Goal: Task Accomplishment & Management: Complete application form

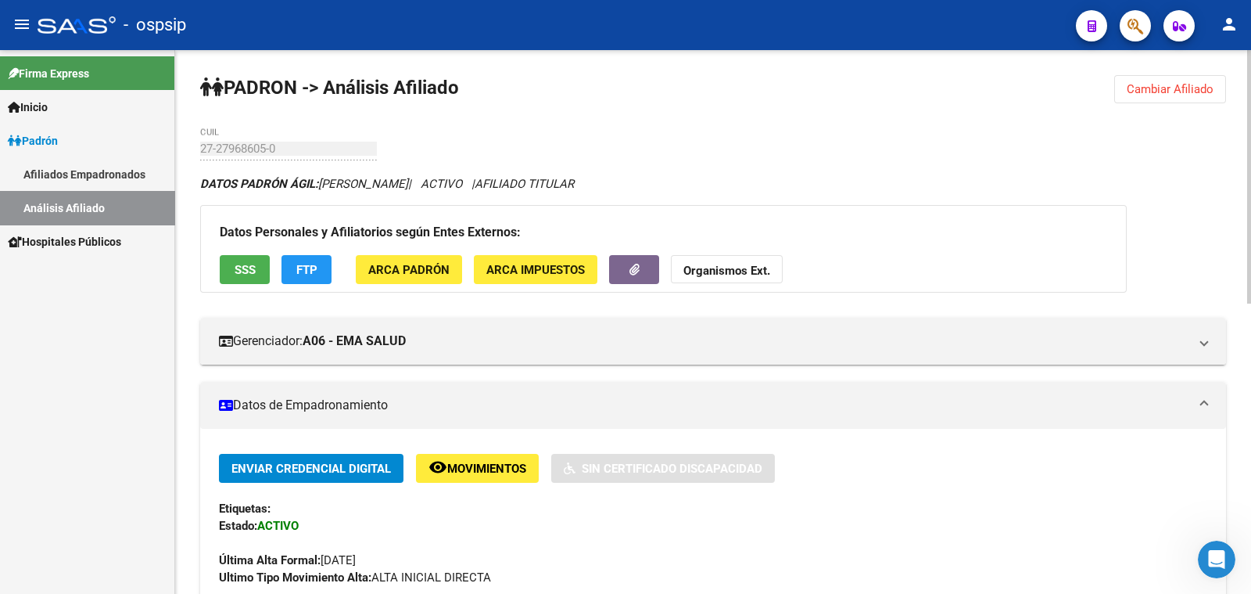
scroll to position [390, 0]
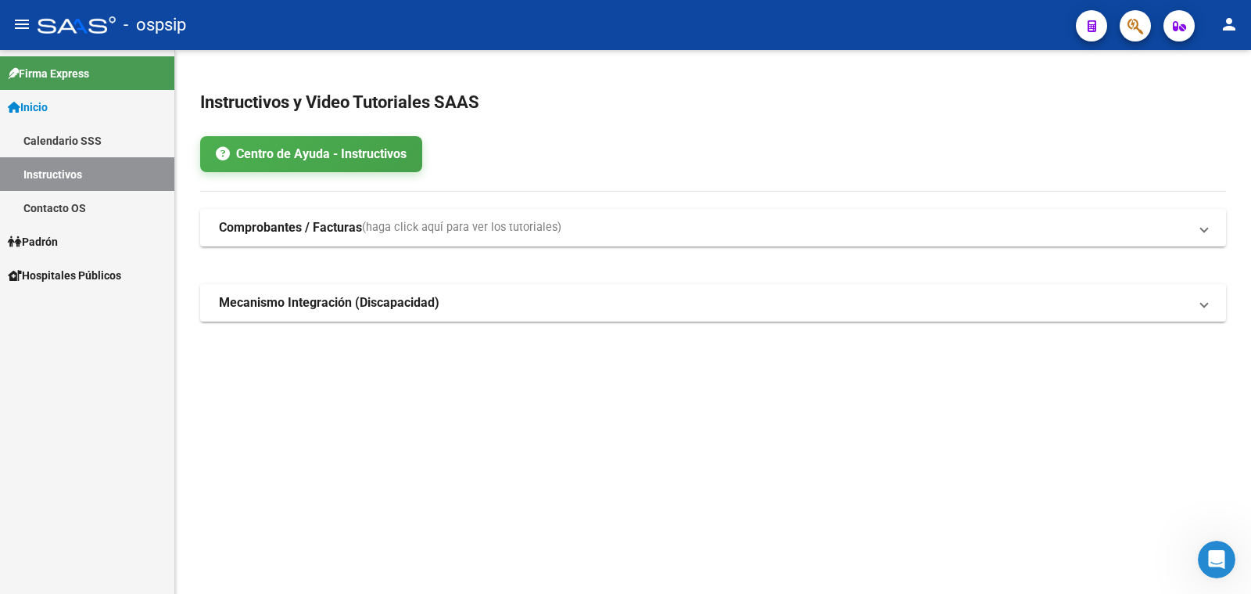
click at [43, 239] on span "Padrón" at bounding box center [33, 241] width 50 height 17
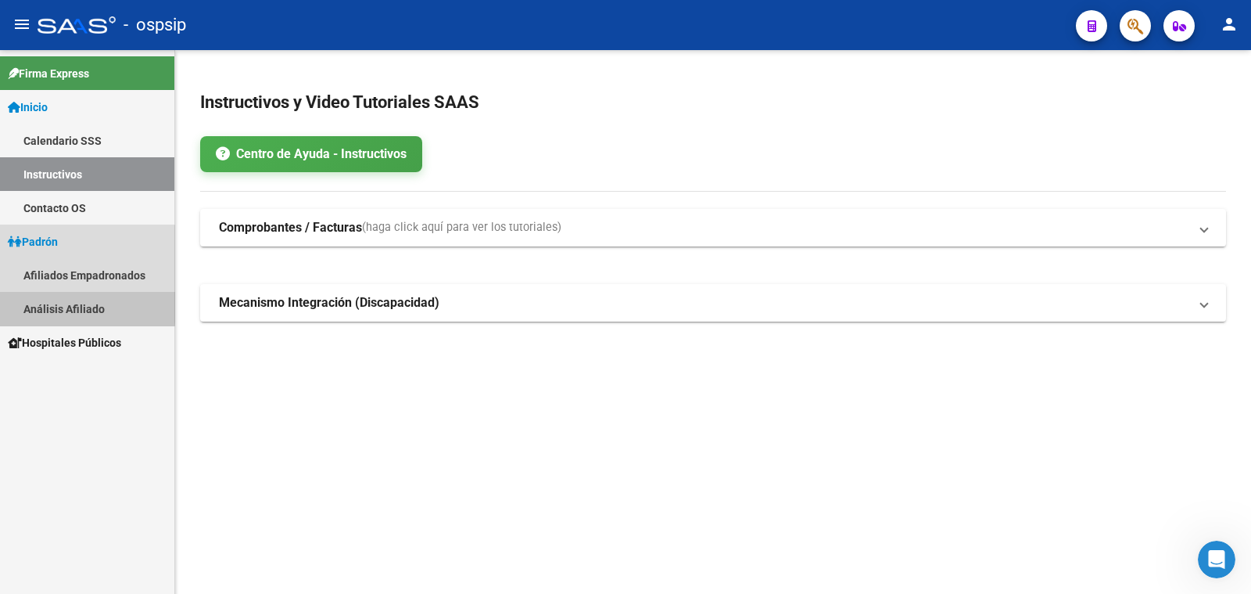
click at [66, 304] on link "Análisis Afiliado" at bounding box center [87, 309] width 174 height 34
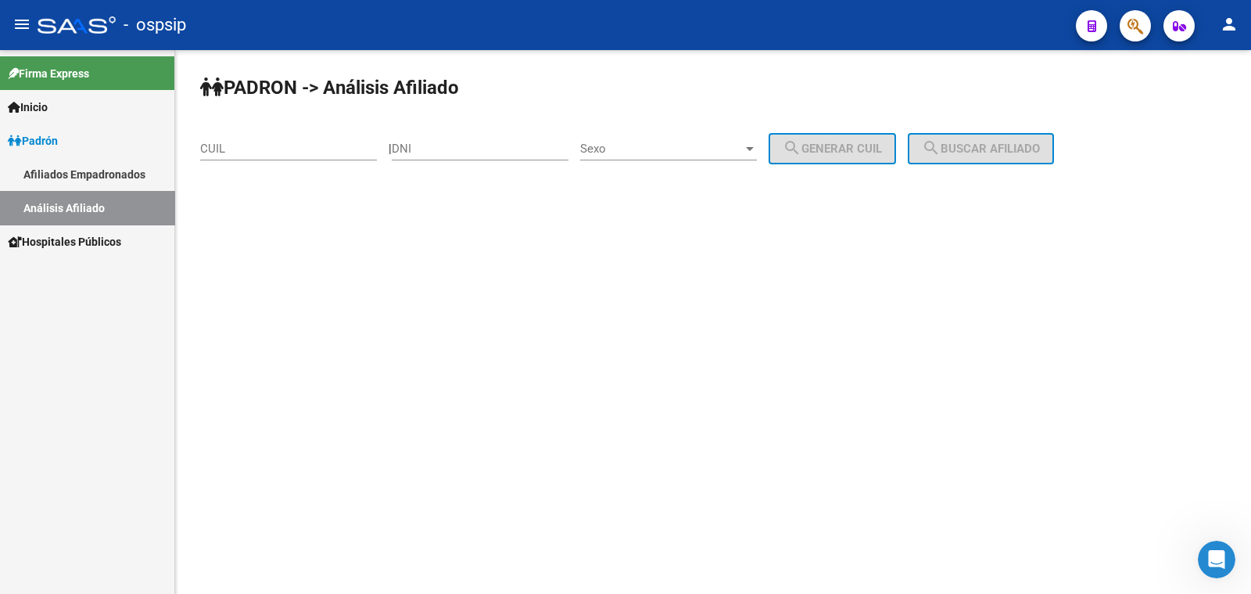
click at [425, 142] on input "DNI" at bounding box center [480, 149] width 177 height 14
type input "16936979"
click at [678, 149] on span "Sexo" at bounding box center [661, 149] width 163 height 14
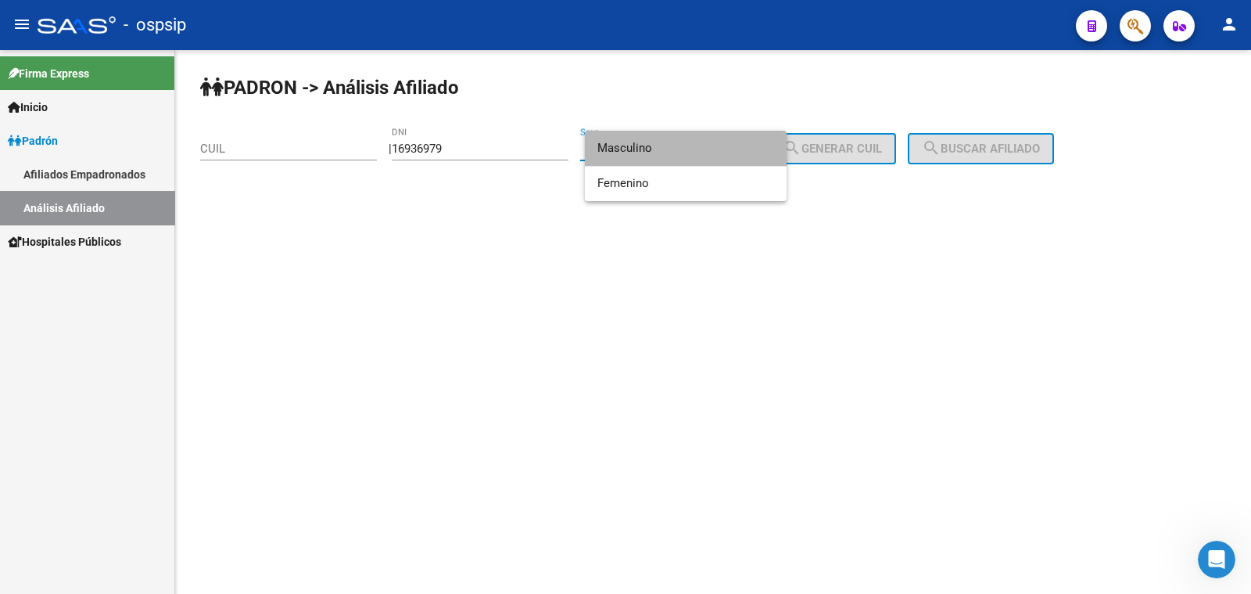
click at [678, 149] on span "Masculino" at bounding box center [685, 148] width 177 height 35
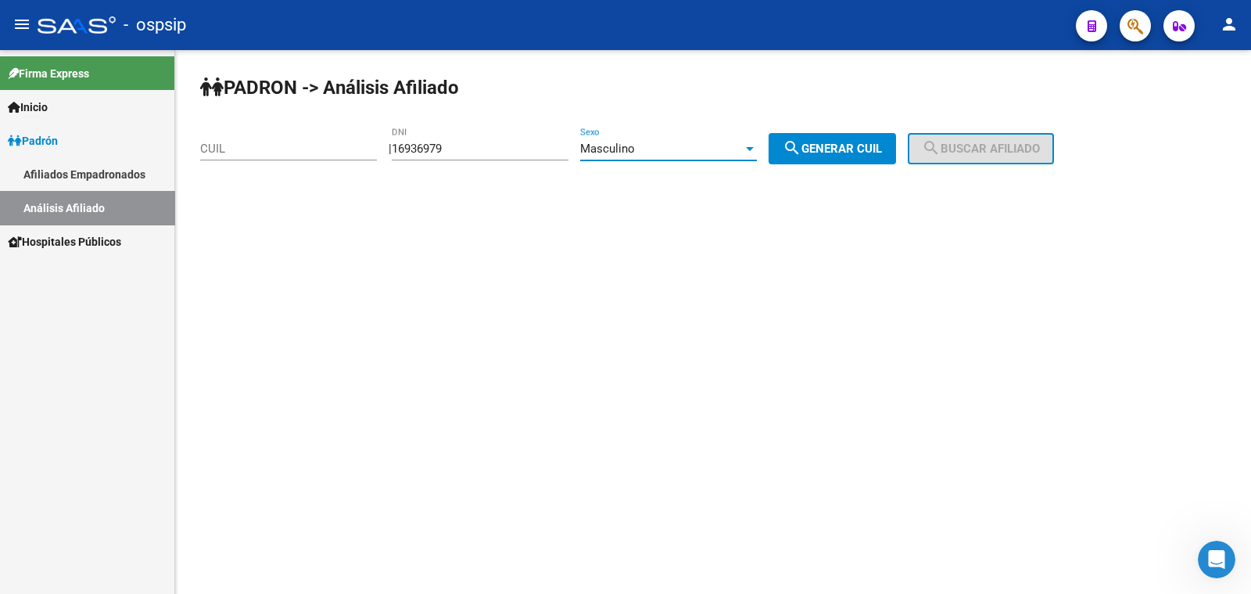
click at [835, 150] on span "search Generar CUIL" at bounding box center [832, 149] width 99 height 14
type input "20-16936979-9"
click at [964, 137] on button "search Buscar afiliado" at bounding box center [981, 148] width 146 height 31
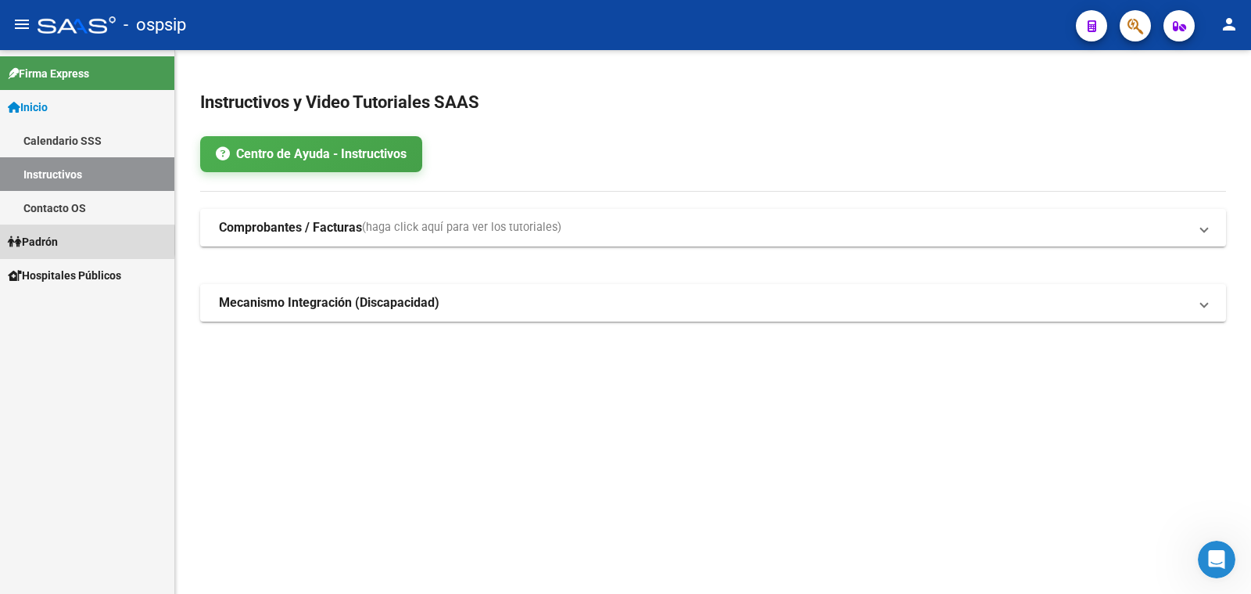
click at [51, 240] on span "Padrón" at bounding box center [33, 241] width 50 height 17
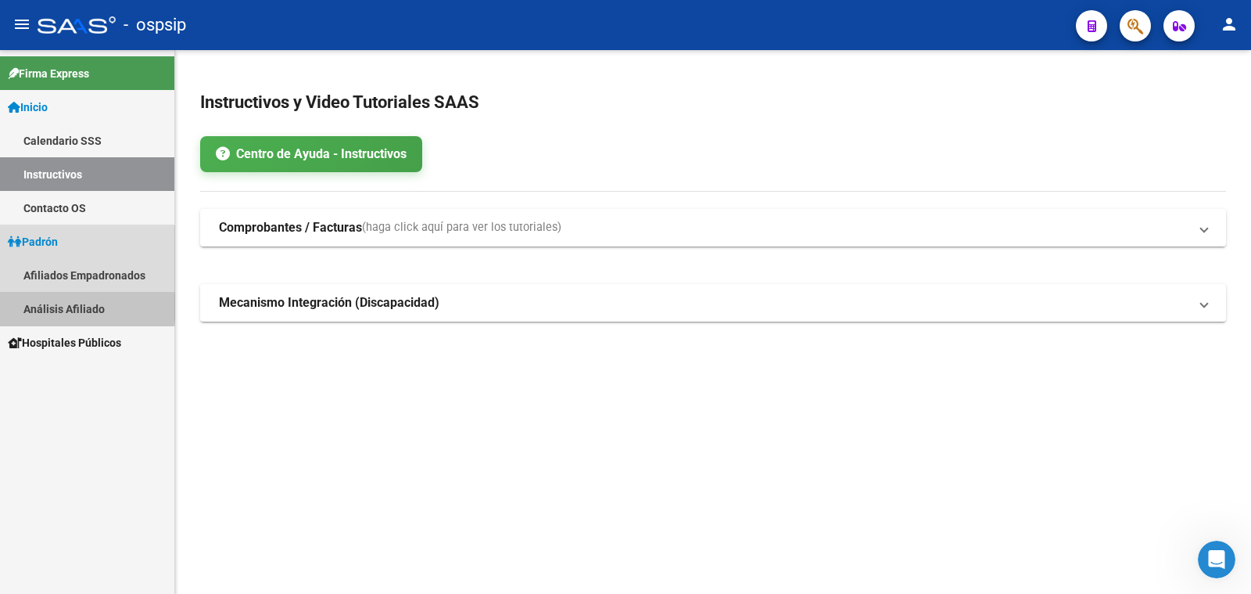
click at [77, 307] on link "Análisis Afiliado" at bounding box center [87, 309] width 174 height 34
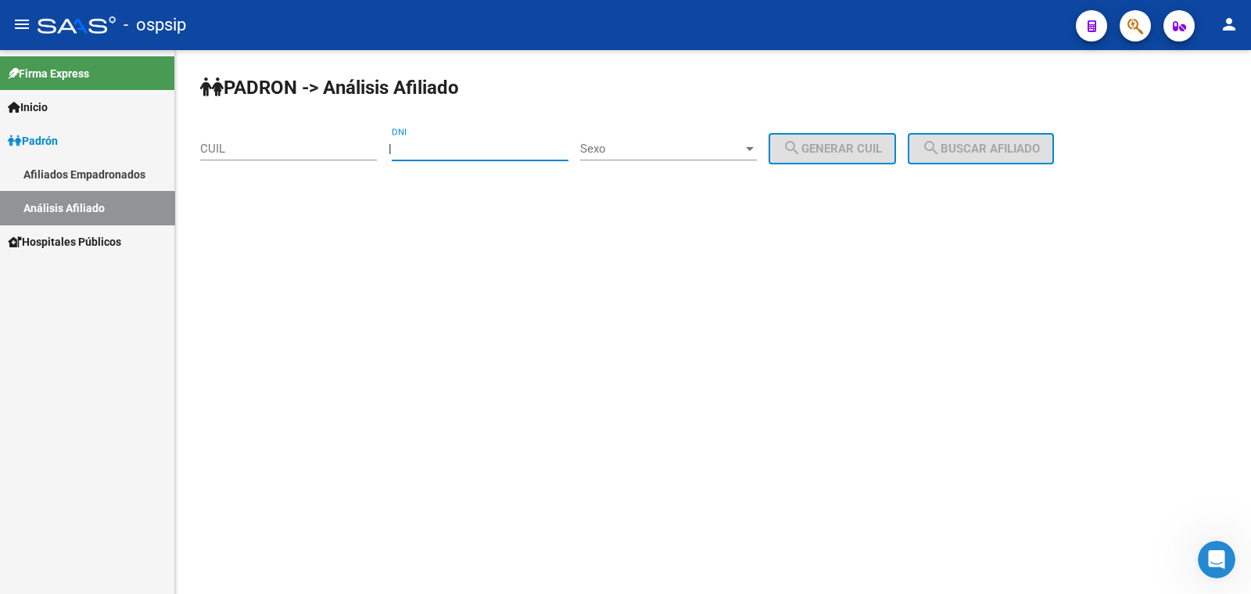
click at [457, 149] on input "DNI" at bounding box center [480, 149] width 177 height 14
type input "16936979"
click at [671, 150] on span "Sexo" at bounding box center [661, 149] width 163 height 14
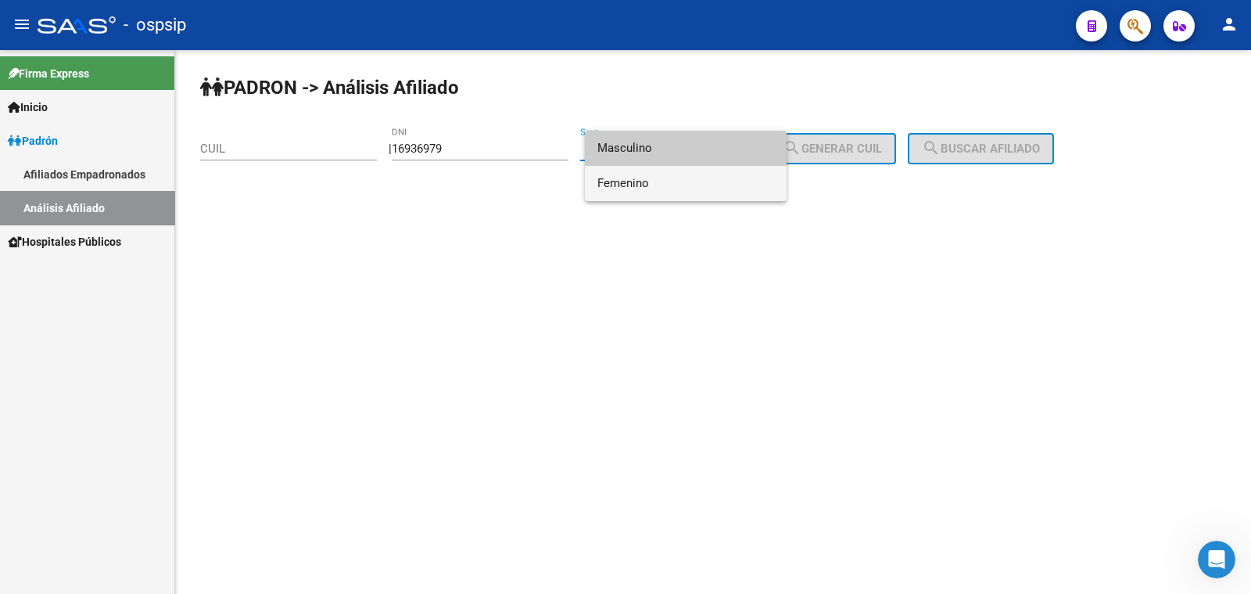
drag, startPoint x: 715, startPoint y: 178, endPoint x: 758, endPoint y: 175, distance: 43.1
click at [715, 178] on span "Femenino" at bounding box center [685, 183] width 177 height 35
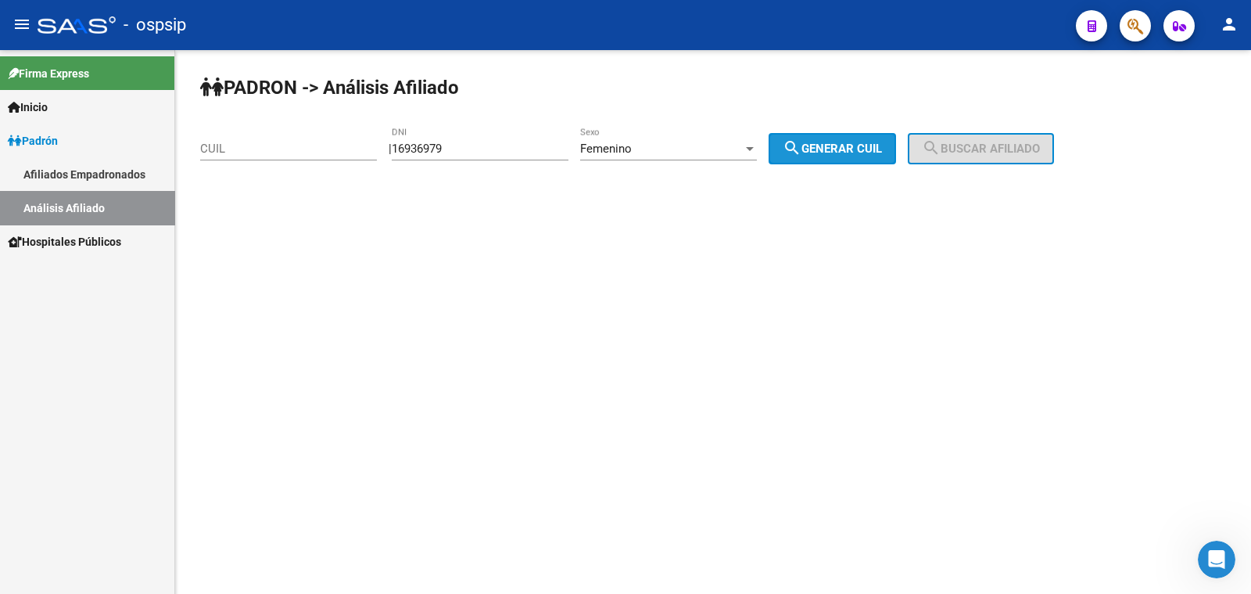
click at [876, 136] on button "search Generar CUIL" at bounding box center [832, 148] width 127 height 31
type input "27-16936979-3"
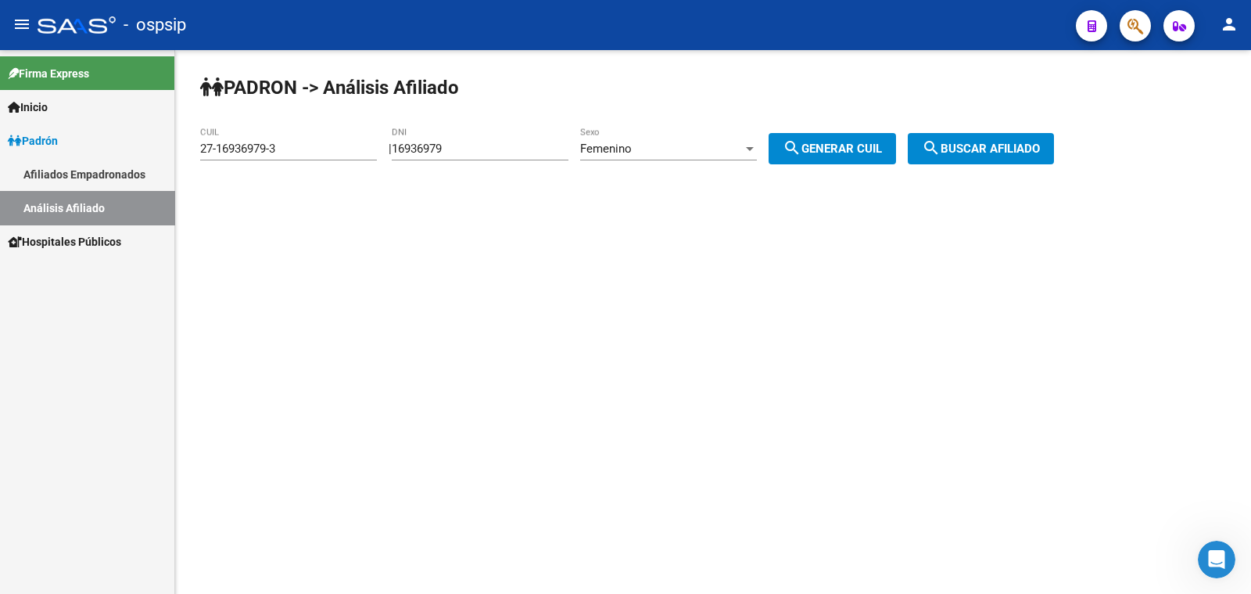
click at [941, 149] on mat-icon "search" at bounding box center [931, 147] width 19 height 19
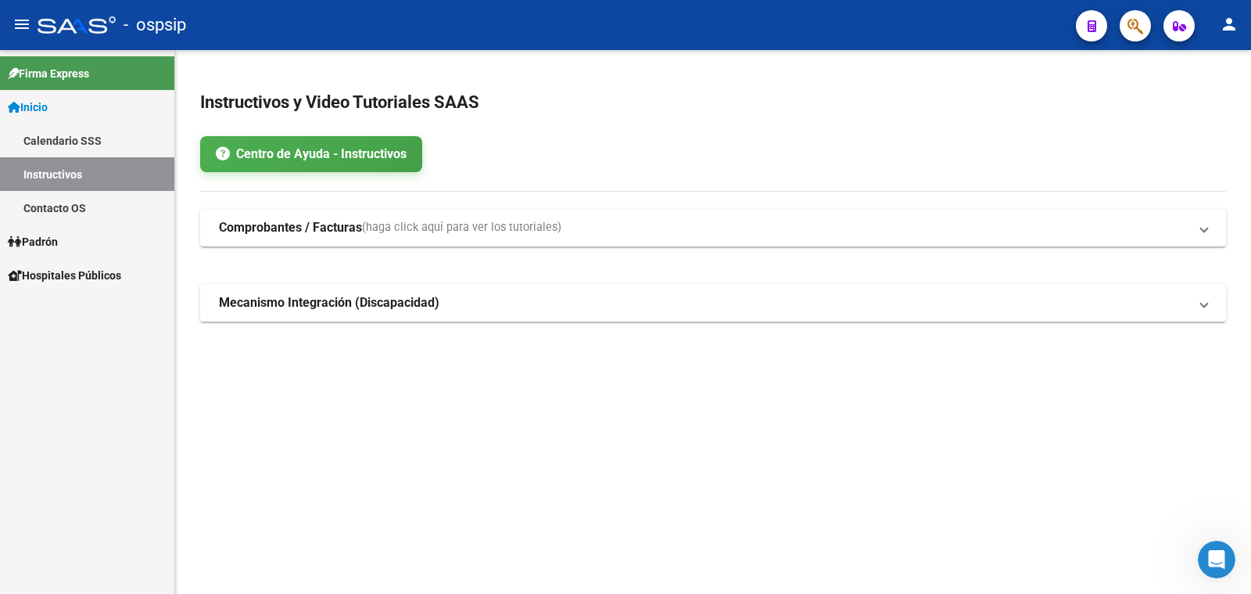
click at [43, 237] on span "Padrón" at bounding box center [33, 241] width 50 height 17
click at [72, 308] on link "Análisis Afiliado" at bounding box center [87, 309] width 174 height 34
